Goal: Information Seeking & Learning: Learn about a topic

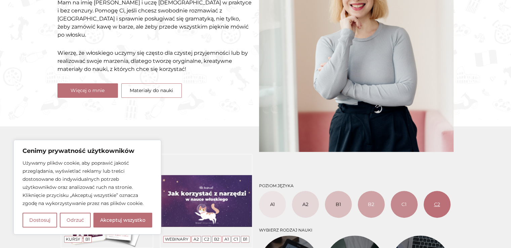
click at [437, 207] on link "C2" at bounding box center [437, 204] width 27 height 27
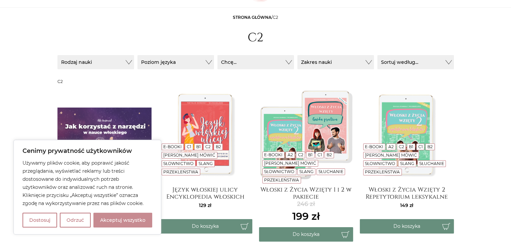
click at [110, 219] on button "Akceptuj wszystko" at bounding box center [122, 220] width 59 height 15
checkbox input "true"
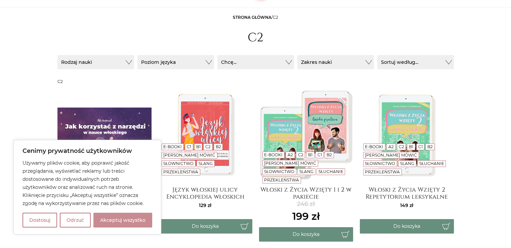
checkbox input "true"
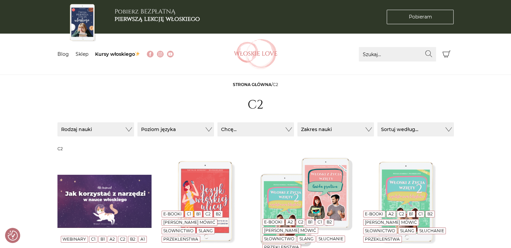
click at [262, 84] on link "Strona główna" at bounding box center [252, 84] width 39 height 5
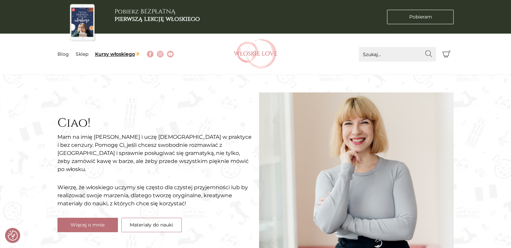
click at [105, 53] on link "Kursy włoskiego" at bounding box center [117, 54] width 45 height 6
